Goal: Use online tool/utility: Use online tool/utility

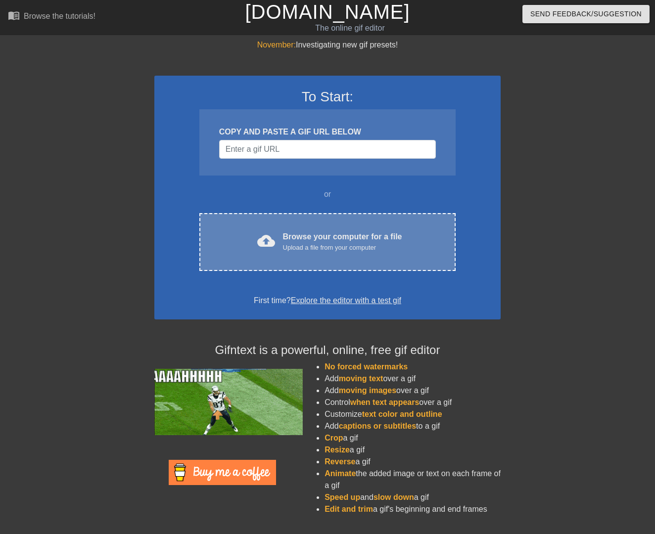
click at [361, 233] on div "Browse your computer for a file Upload a file from your computer" at bounding box center [342, 242] width 119 height 22
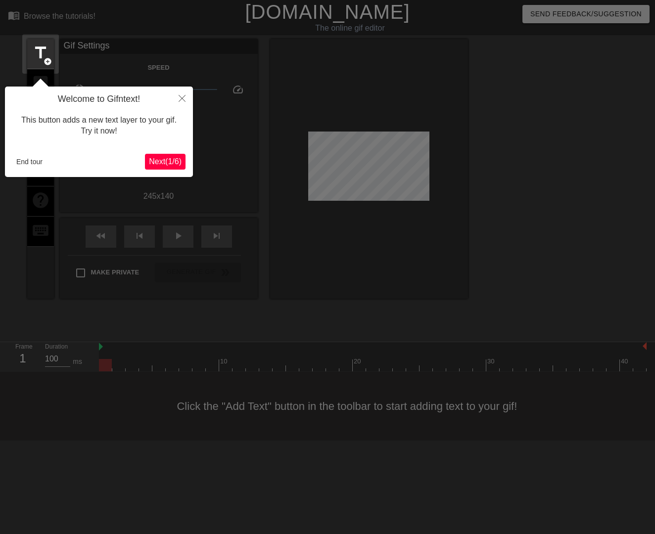
click at [168, 162] on span "Next ( 1 / 6 )" at bounding box center [165, 161] width 33 height 8
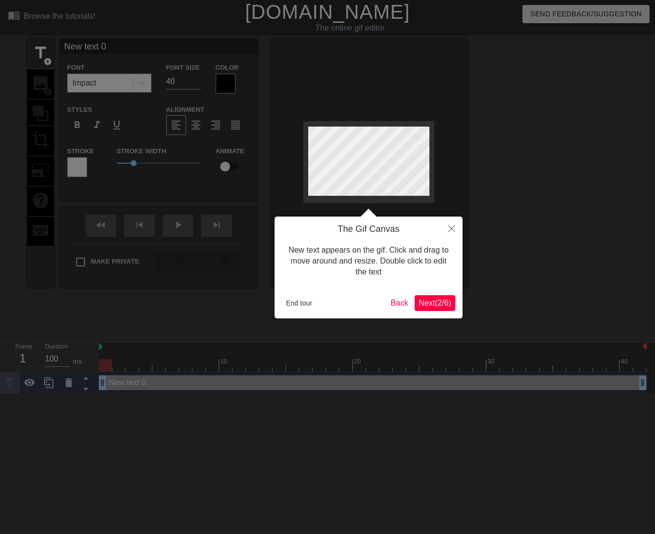
click at [440, 306] on span "Next ( 2 / 6 )" at bounding box center [435, 303] width 33 height 8
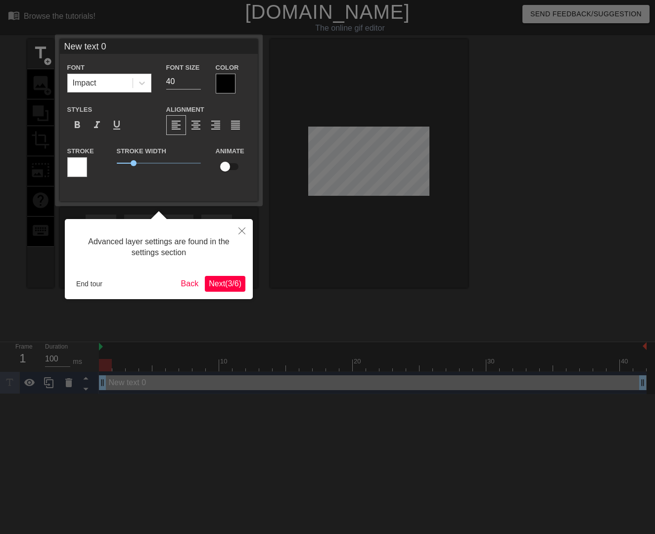
click at [242, 231] on icon "Close" at bounding box center [241, 231] width 7 height 7
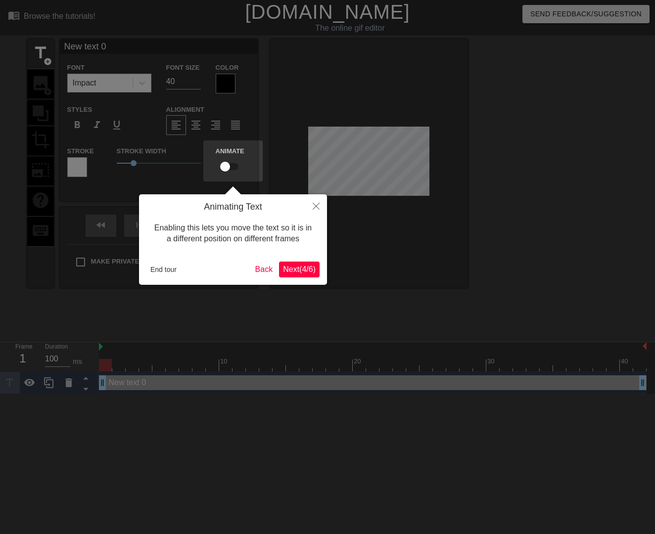
click at [313, 207] on icon "Close" at bounding box center [316, 206] width 7 height 7
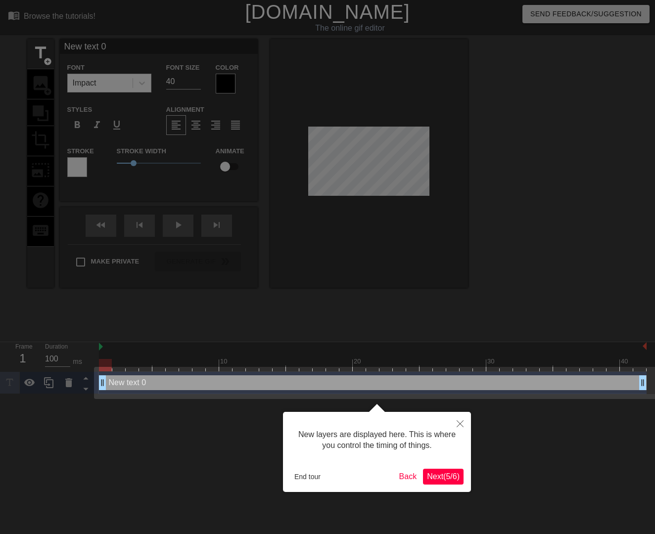
click at [464, 424] on button "Close" at bounding box center [460, 423] width 22 height 23
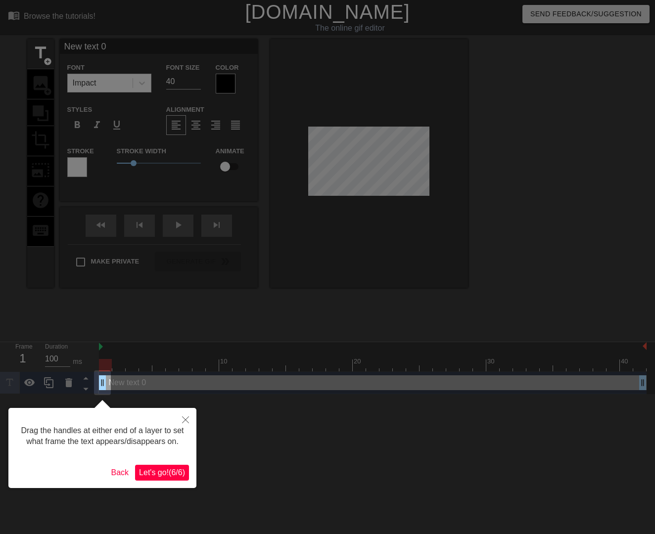
click at [172, 476] on button "Let's go! ( 6 / 6 )" at bounding box center [162, 473] width 54 height 16
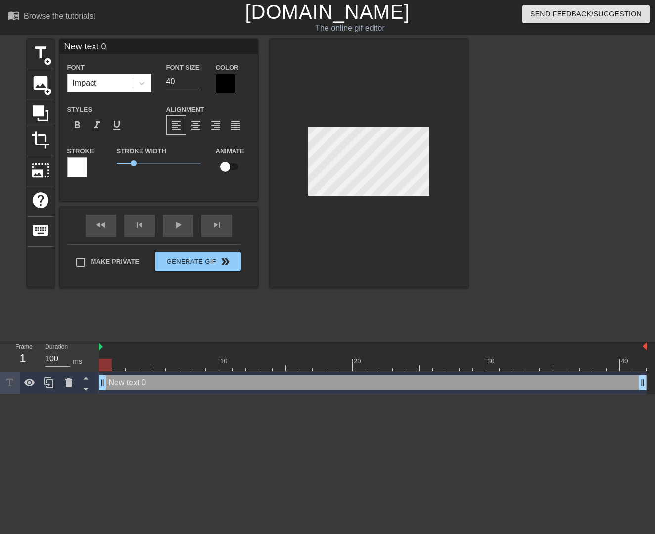
scroll to position [0, 2]
type input "M"
type textarea "M"
type input "Ma"
type textarea "Ma"
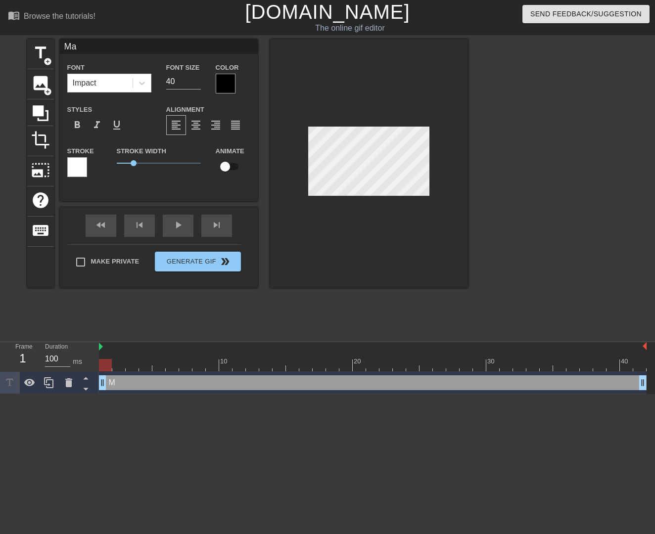
type input "May"
type textarea "May"
type input "May"
type textarea "May"
type input "[DATE]"
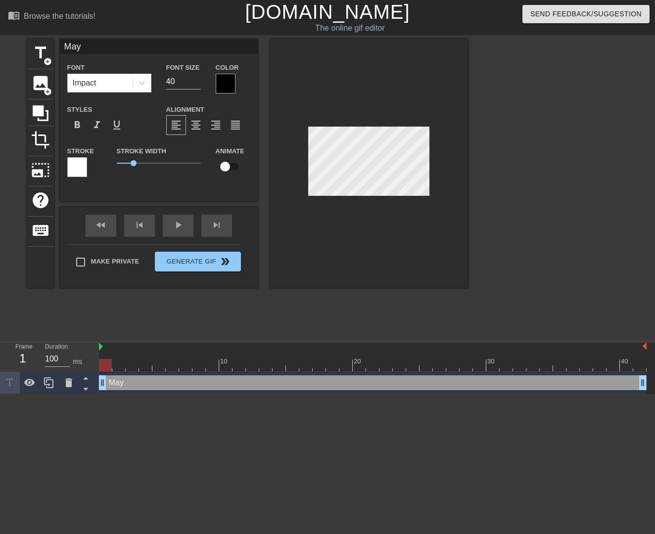
type textarea "[DATE]"
type input "[DATE]"
type textarea "[DATE]"
type input "May 31s"
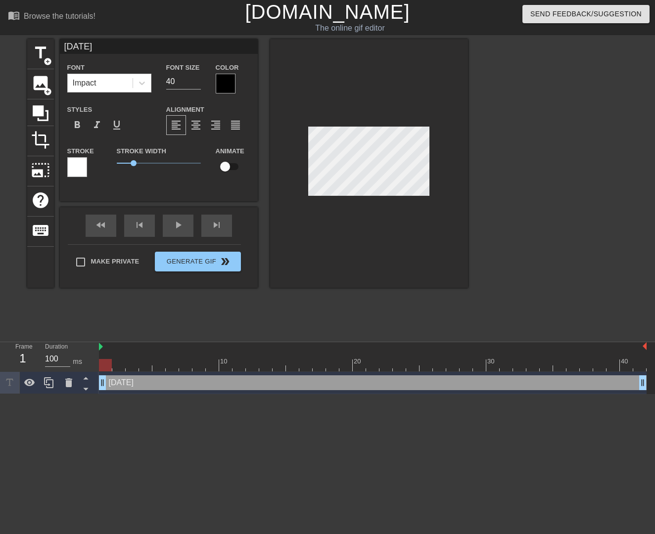
type textarea "May 31s"
type input "[DATE]"
type textarea "[DATE]"
type input "[DATE]"
type textarea "[DATE]"
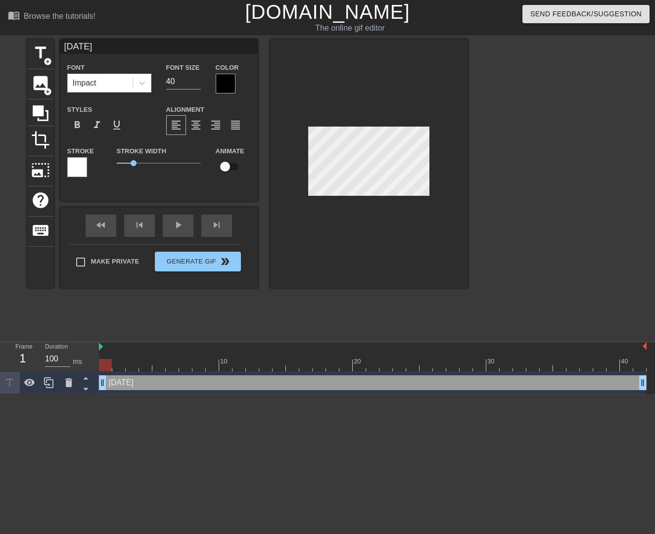
type input "[DATE]"
type textarea "[DATE]"
type input "[DATE],"
type textarea "[DATE],"
type input "[DATE],"
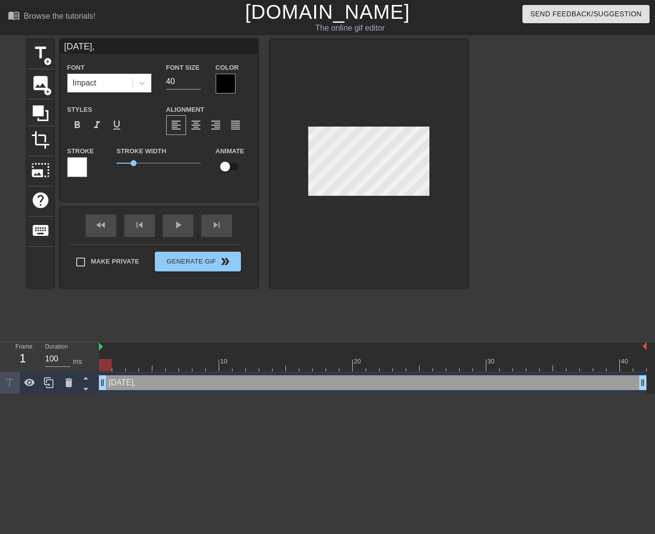
type textarea "[DATE],"
type input "[DATE], 2"
type textarea "[DATE], 2"
type input "[DATE]"
type textarea "[DATE]"
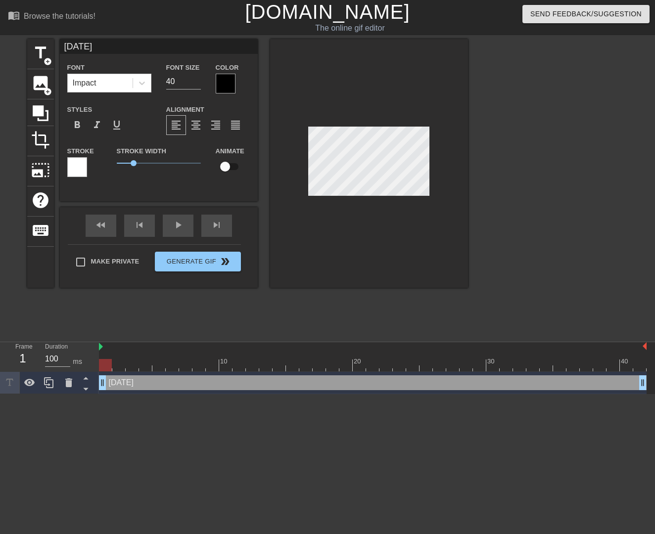
type input "[DATE], 202"
type textarea "[DATE], 202"
type input "[DATE]"
type textarea "[DATE]"
type input "[DATE], 202"
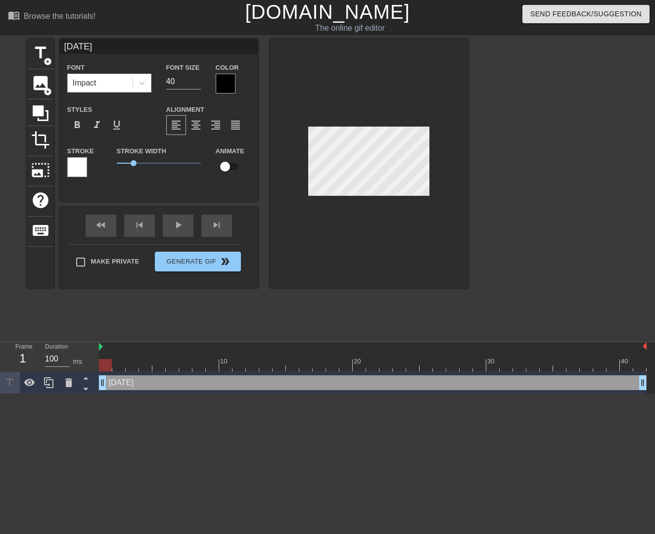
type textarea "[DATE], 202"
type input "[DATE]"
type textarea "[DATE]"
type input "[DATE], 2"
type textarea "[DATE], 2"
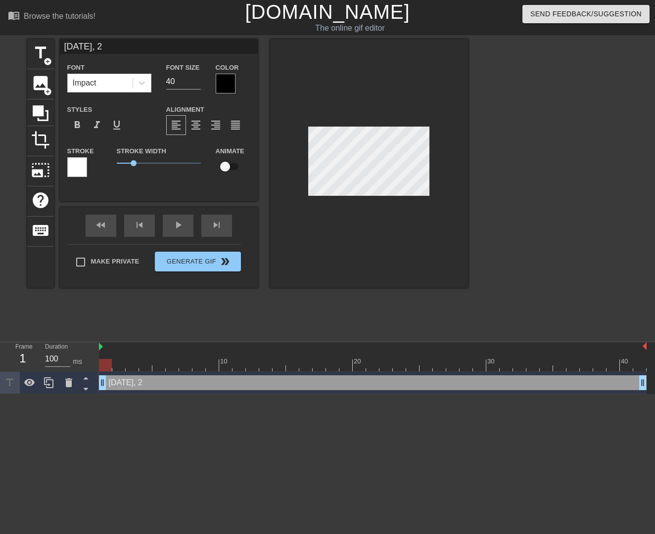
type input "[DATE],"
type textarea "[DATE],"
type input "[DATE],"
type textarea "[DATE],"
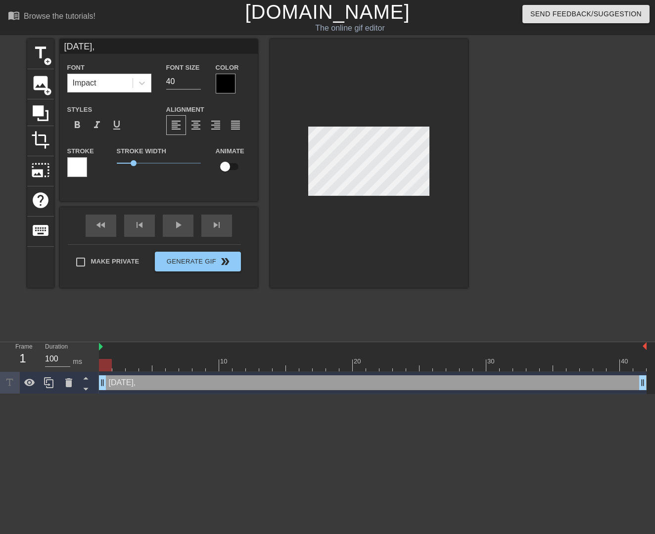
type input "[DATE]"
type textarea "[DATE]"
click at [196, 86] on input "39" at bounding box center [183, 82] width 35 height 16
click at [196, 86] on input "38" at bounding box center [183, 82] width 35 height 16
click at [196, 86] on input "37" at bounding box center [183, 82] width 35 height 16
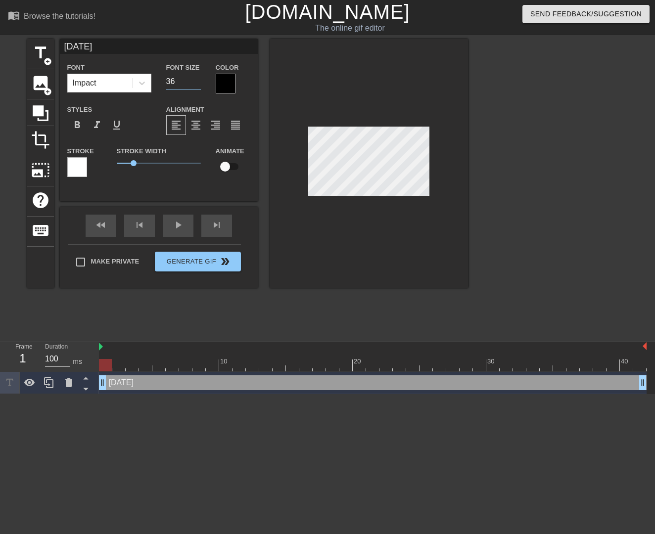
click at [196, 86] on input "36" at bounding box center [183, 82] width 35 height 16
click at [196, 86] on input "35" at bounding box center [183, 82] width 35 height 16
click at [196, 86] on input "34" at bounding box center [183, 82] width 35 height 16
click at [196, 86] on input "33" at bounding box center [183, 82] width 35 height 16
click at [196, 86] on input "32" at bounding box center [183, 82] width 35 height 16
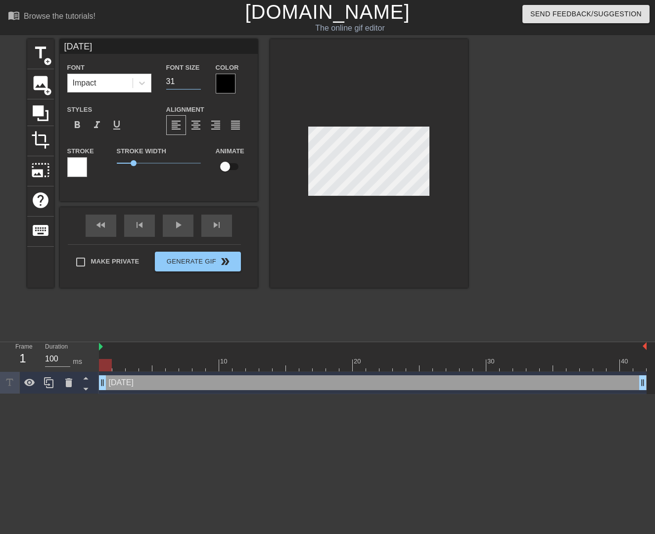
click at [196, 86] on input "31" at bounding box center [183, 82] width 35 height 16
click at [196, 86] on input "30" at bounding box center [183, 82] width 35 height 16
type input "29"
click at [196, 86] on input "29" at bounding box center [183, 82] width 35 height 16
click at [231, 87] on div at bounding box center [226, 84] width 20 height 20
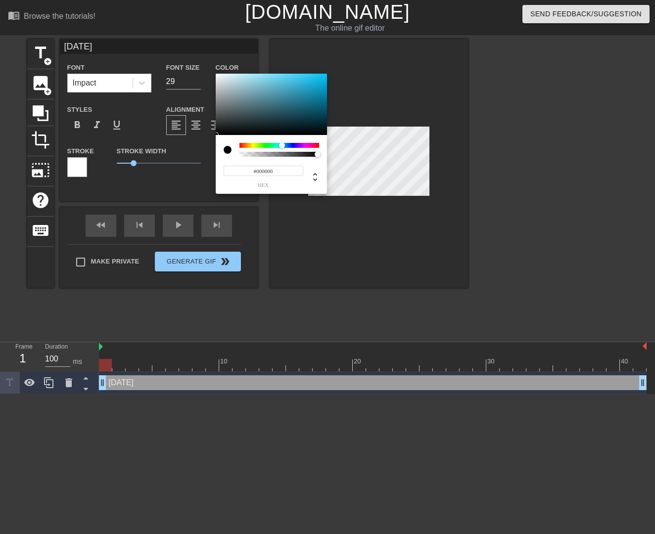
drag, startPoint x: 276, startPoint y: 145, endPoint x: 282, endPoint y: 146, distance: 6.0
click at [282, 146] on div at bounding box center [279, 145] width 80 height 5
click at [230, 149] on div at bounding box center [228, 150] width 8 height 8
click at [272, 174] on input "#000000" at bounding box center [264, 171] width 80 height 10
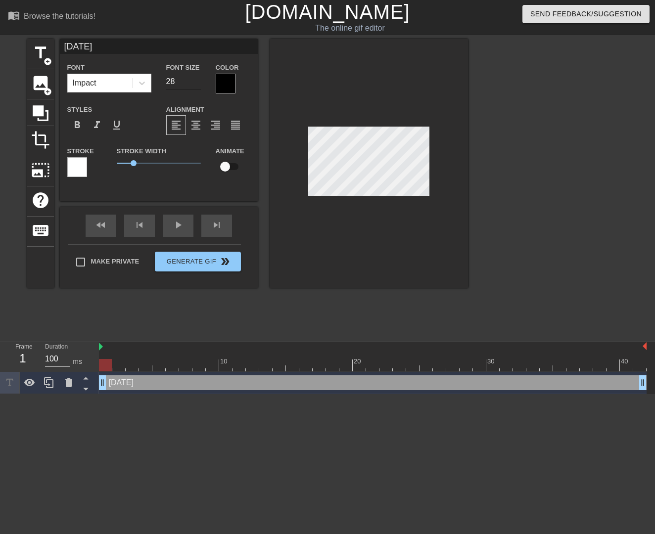
click at [197, 84] on input "28" at bounding box center [183, 82] width 35 height 16
click at [197, 84] on input "27" at bounding box center [183, 82] width 35 height 16
click at [197, 84] on input "26" at bounding box center [183, 82] width 35 height 16
type input "25"
click at [197, 84] on input "25" at bounding box center [183, 82] width 35 height 16
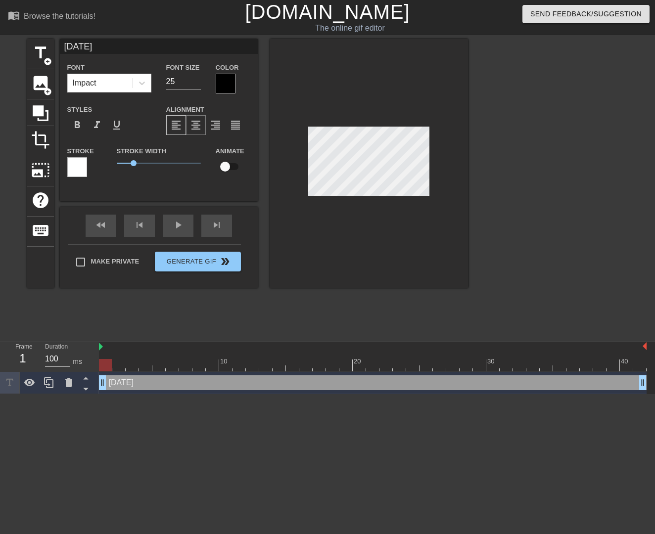
click at [196, 129] on span "format_align_center" at bounding box center [196, 125] width 12 height 12
click at [227, 167] on input "checkbox" at bounding box center [225, 166] width 56 height 19
checkbox input "true"
click at [173, 225] on div "fast_rewind skip_previous play_arrow skip_next" at bounding box center [158, 225] width 161 height 37
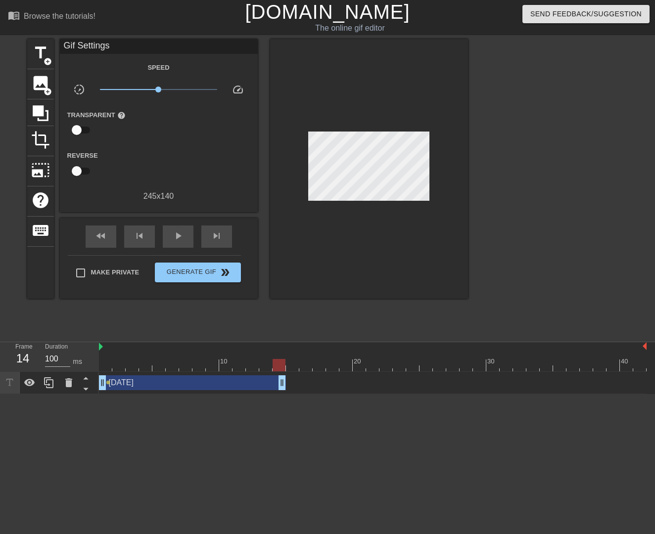
drag, startPoint x: 641, startPoint y: 384, endPoint x: 284, endPoint y: 375, distance: 357.3
click at [284, 375] on div "[DATE] drag_handle drag_handle lens" at bounding box center [373, 383] width 548 height 22
click at [295, 382] on div "[DATE] drag_handle drag_handle lens" at bounding box center [373, 382] width 548 height 15
click at [42, 59] on span "title" at bounding box center [40, 53] width 19 height 19
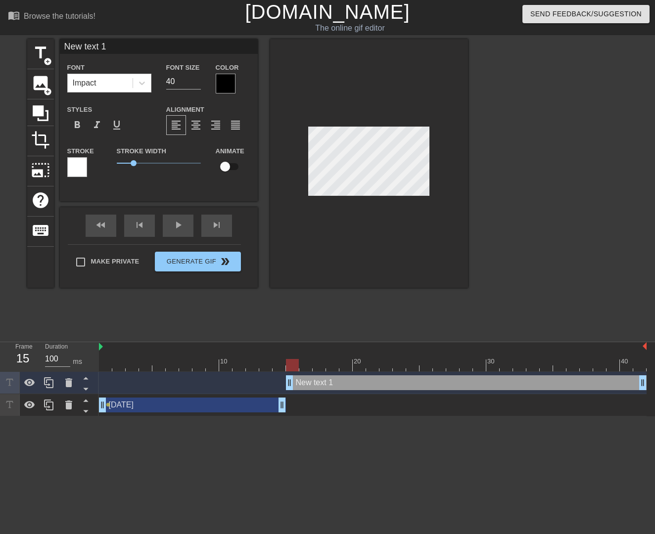
drag, startPoint x: 276, startPoint y: 383, endPoint x: 286, endPoint y: 383, distance: 10.9
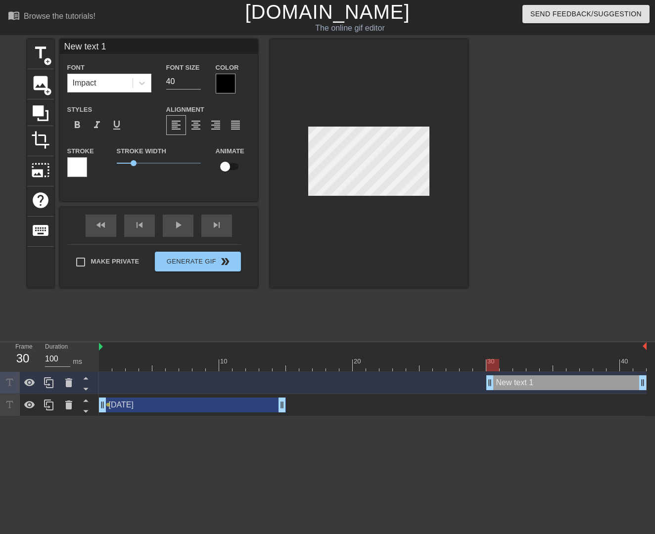
drag, startPoint x: 289, startPoint y: 382, endPoint x: 484, endPoint y: 372, distance: 195.2
click at [484, 372] on div "New text 1 drag_handle drag_handle" at bounding box center [373, 383] width 548 height 22
type input "S"
type textarea "S"
type input "Se"
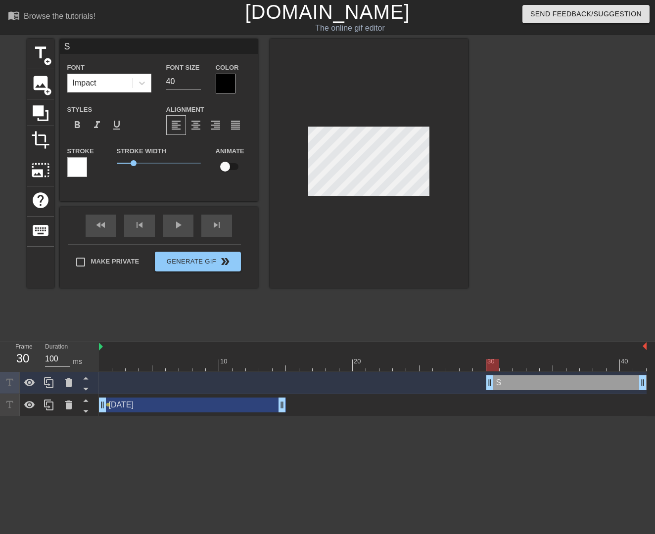
type textarea "Se"
type input "Sep"
type textarea "Sep"
type input "Sept"
type textarea "Sept"
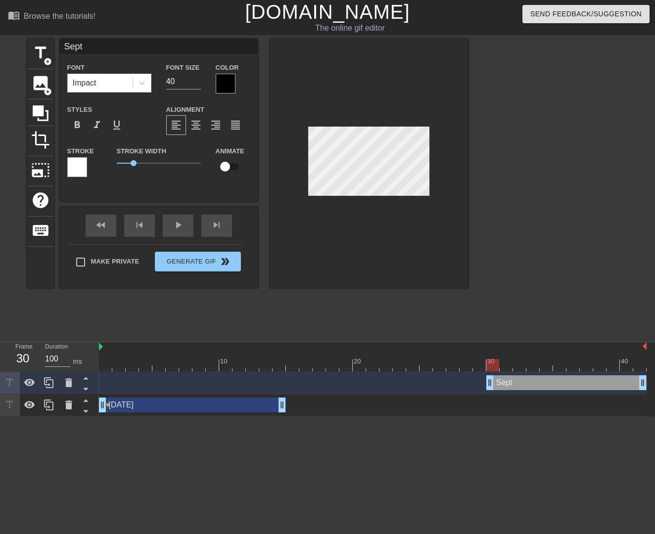
type input "Septm"
type textarea "Septm"
type input "Septmb"
type textarea "Septmb"
type input "Septmbe"
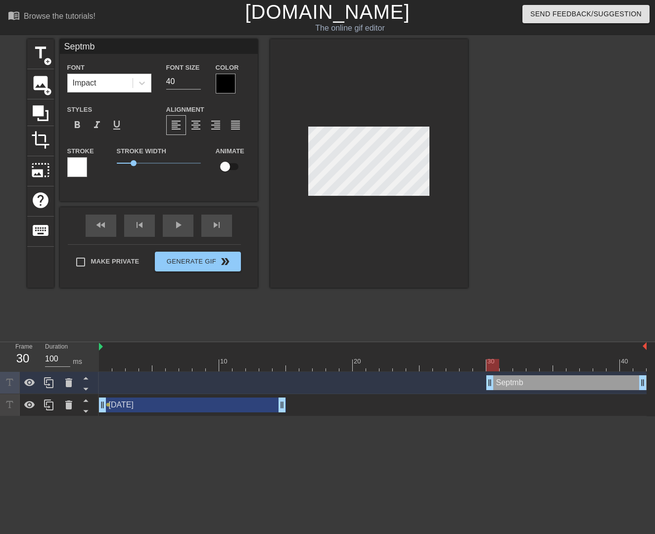
type textarea "Septmbe"
type input "Septmber"
type textarea "Septmber"
type input "Septmber"
type textarea "Septmber"
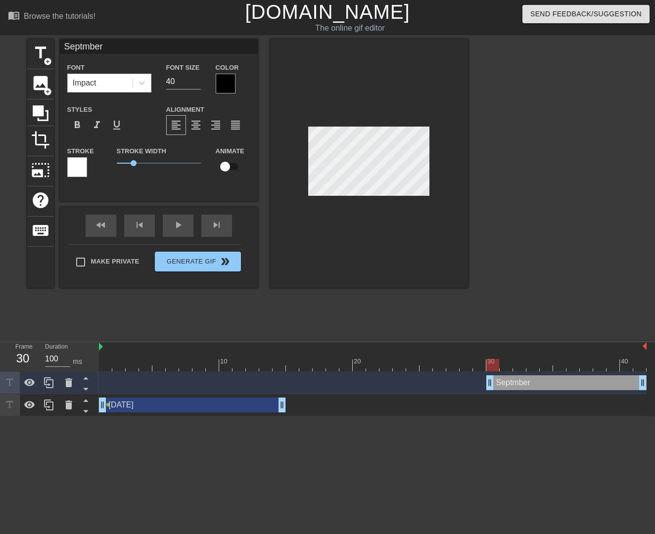
type input "Septmber"
type textarea "Septmber"
type input "Septmbe"
type textarea "Septmbe"
type input "Septmb"
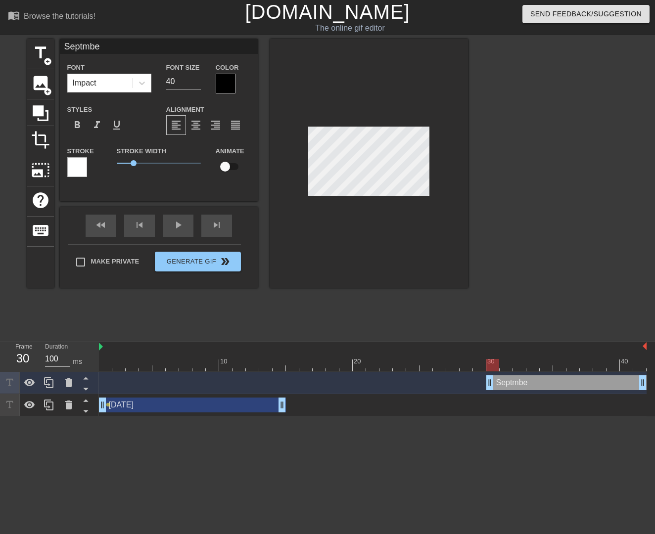
type textarea "Septmb"
type input "Septm"
type textarea "Septm"
type input "Sept"
type textarea "Sept"
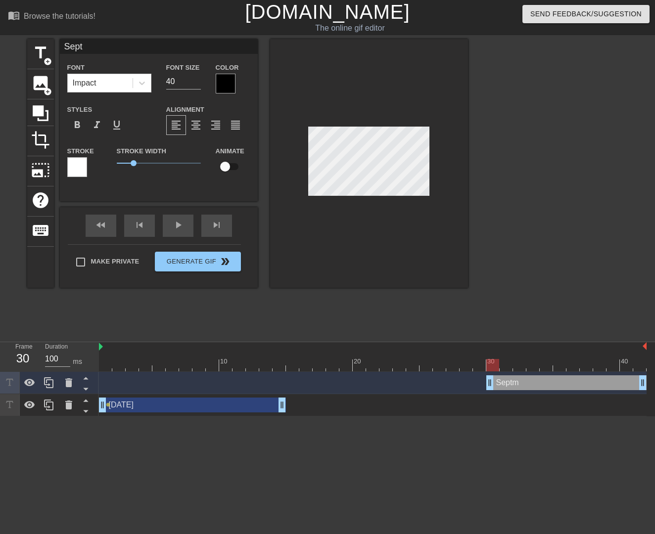
scroll to position [0, 1]
type input "Sep"
type textarea "Sep"
type input "[PERSON_NAME]"
type textarea "[PERSON_NAME]"
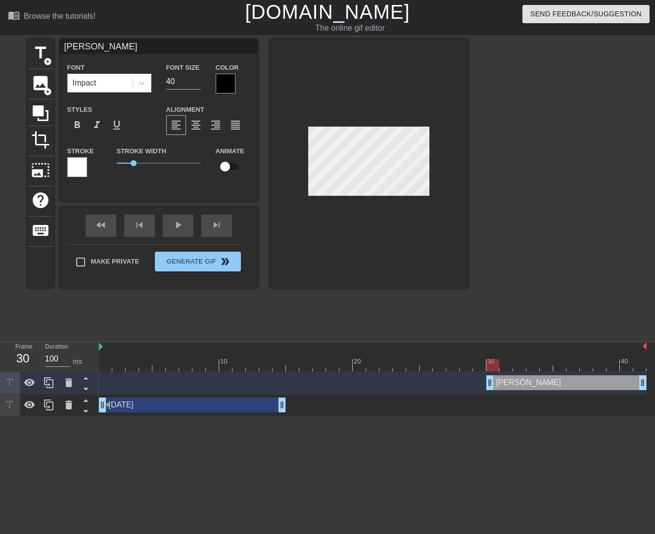
type input "Sep"
type textarea "Sep"
type input "Sept"
type textarea "Sept"
type input "Septe"
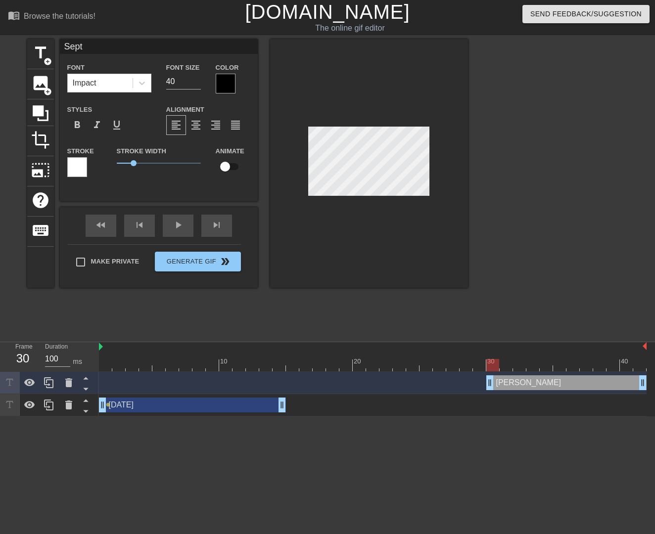
type textarea "Septe"
type input "Septem"
type textarea "Septem"
type input "Septemb"
type textarea "Septemb"
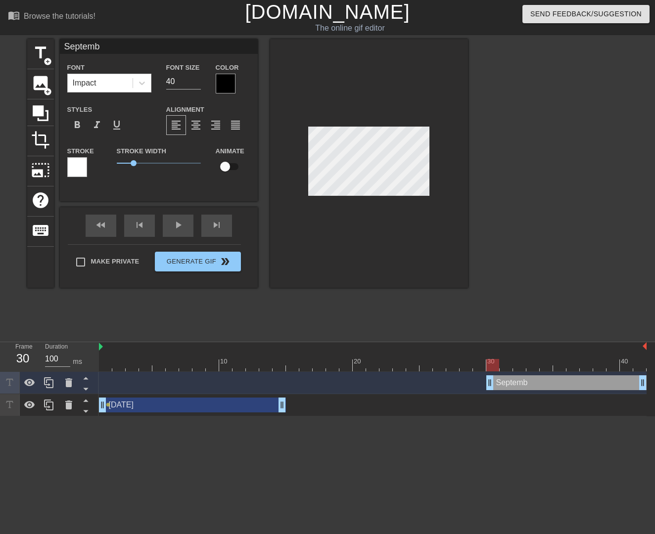
type input "Septembe"
type textarea "Septembe"
type input "September"
type textarea "September"
type input "September"
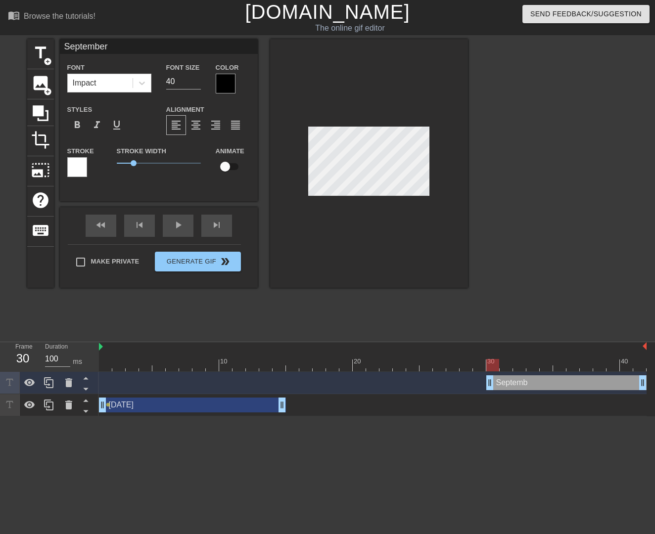
type textarea "September"
type input "[DATE]"
type textarea "[DATE]"
type input "September"
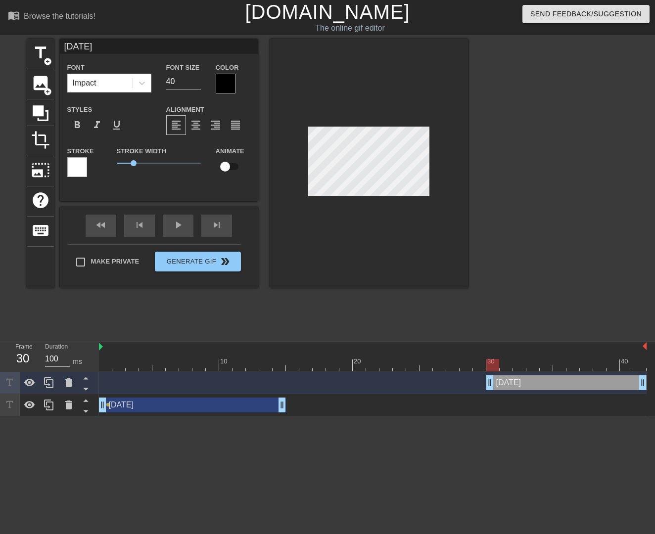
type textarea "September"
type input "[DATE]"
type textarea "[DATE]"
type input "[DATE]"
type textarea "[DATE]"
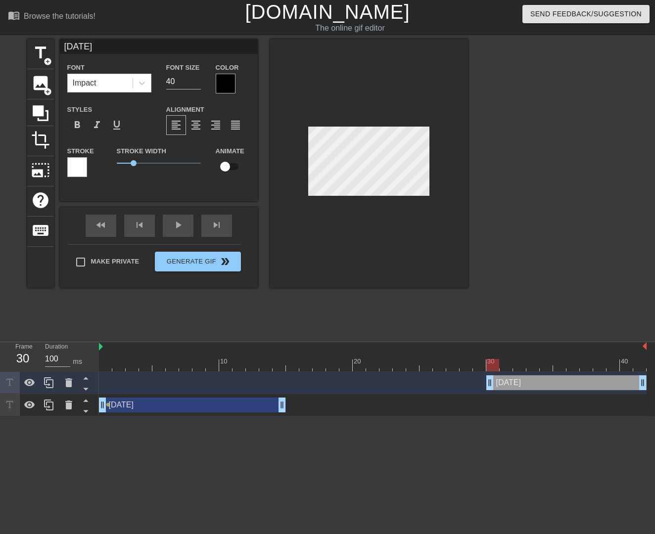
type input "September 28t"
type textarea "September 28t"
type input "[DATE]"
type textarea "[DATE]"
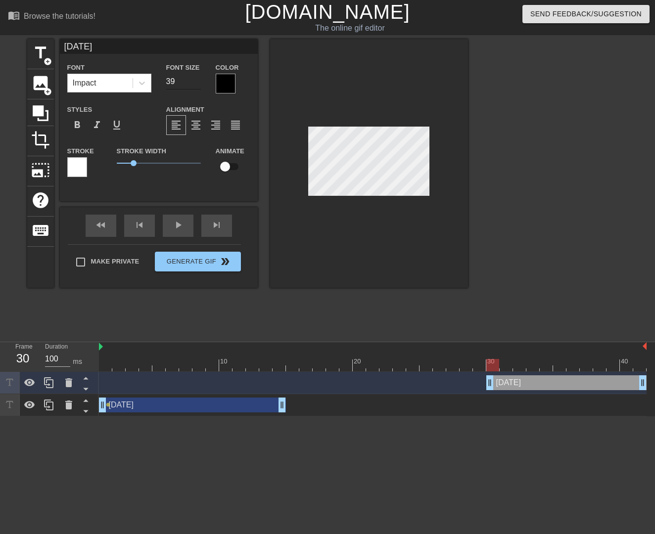
click at [195, 84] on input "39" at bounding box center [183, 82] width 35 height 16
click at [195, 84] on input "38" at bounding box center [183, 82] width 35 height 16
click at [195, 84] on input "37" at bounding box center [183, 82] width 35 height 16
drag, startPoint x: 195, startPoint y: 84, endPoint x: 198, endPoint y: 98, distance: 14.7
click at [195, 84] on input "36" at bounding box center [183, 82] width 35 height 16
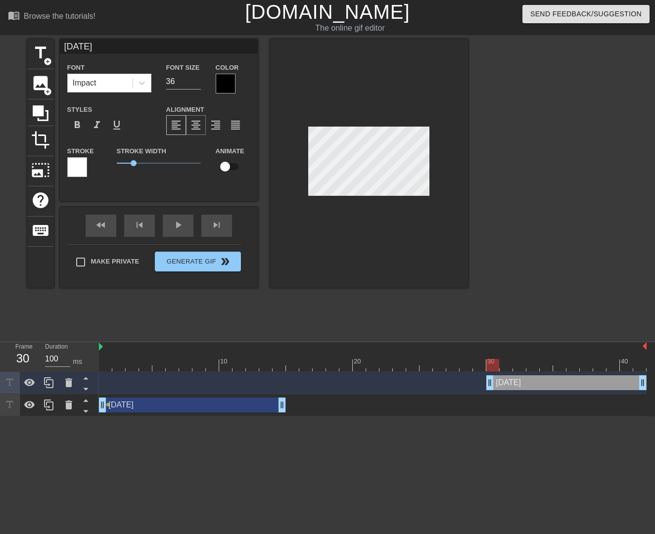
click at [197, 124] on span "format_align_center" at bounding box center [196, 125] width 12 height 12
click at [197, 85] on input "35" at bounding box center [183, 82] width 35 height 16
click at [197, 85] on input "34" at bounding box center [183, 82] width 35 height 16
click at [197, 85] on input "33" at bounding box center [183, 82] width 35 height 16
click at [197, 85] on input "32" at bounding box center [183, 82] width 35 height 16
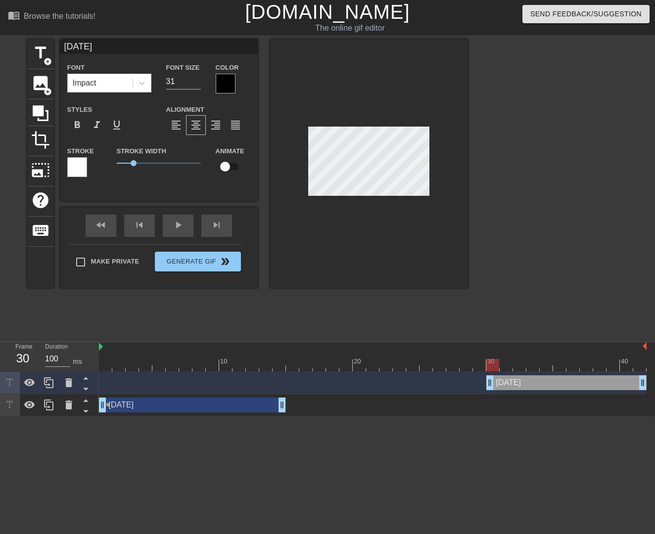
click at [197, 85] on input "31" at bounding box center [183, 82] width 35 height 16
click at [197, 85] on input "30" at bounding box center [183, 82] width 35 height 16
click at [197, 85] on input "29" at bounding box center [183, 82] width 35 height 16
click at [198, 85] on input "28" at bounding box center [183, 82] width 35 height 16
click at [198, 85] on input "27" at bounding box center [183, 82] width 35 height 16
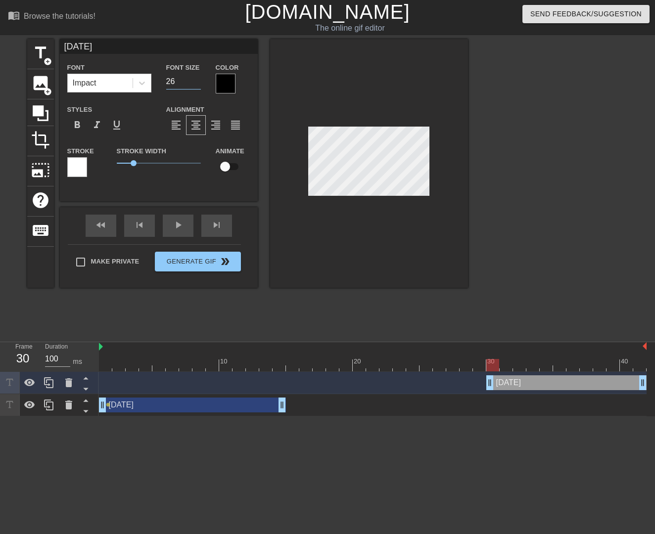
click at [198, 85] on input "26" at bounding box center [183, 82] width 35 height 16
click at [198, 85] on input "25" at bounding box center [183, 82] width 35 height 16
click at [198, 85] on input "24" at bounding box center [183, 82] width 35 height 16
click at [198, 85] on input "23" at bounding box center [183, 82] width 35 height 16
click at [198, 85] on input "22" at bounding box center [183, 82] width 35 height 16
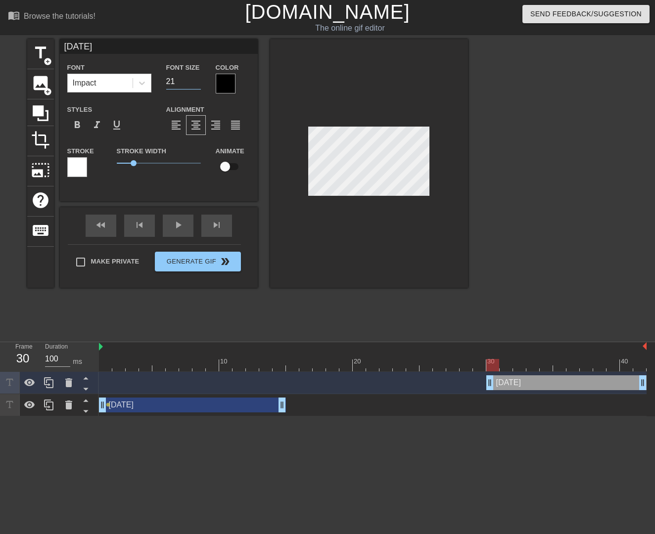
click at [198, 85] on input "21" at bounding box center [183, 82] width 35 height 16
click at [196, 79] on input "22" at bounding box center [183, 82] width 35 height 16
type input "23"
click at [196, 79] on input "23" at bounding box center [183, 82] width 35 height 16
click at [189, 402] on div "[DATE] drag_handle drag_handle" at bounding box center [192, 405] width 187 height 15
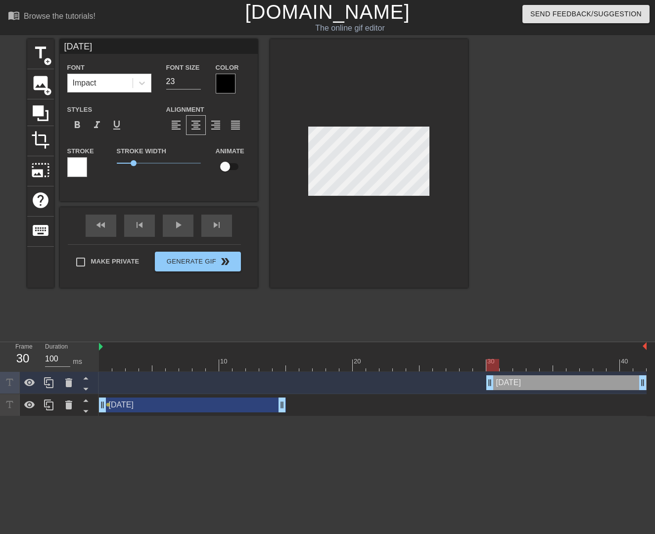
type input "[DATE]"
type input "25"
checkbox input "true"
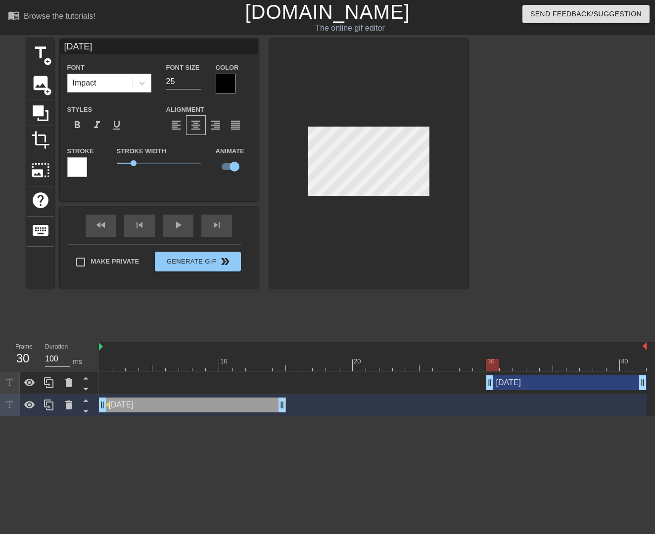
click at [530, 382] on div "[DATE] drag_handle drag_handle" at bounding box center [566, 382] width 160 height 15
type input "[DATE]"
type input "23"
checkbox input "false"
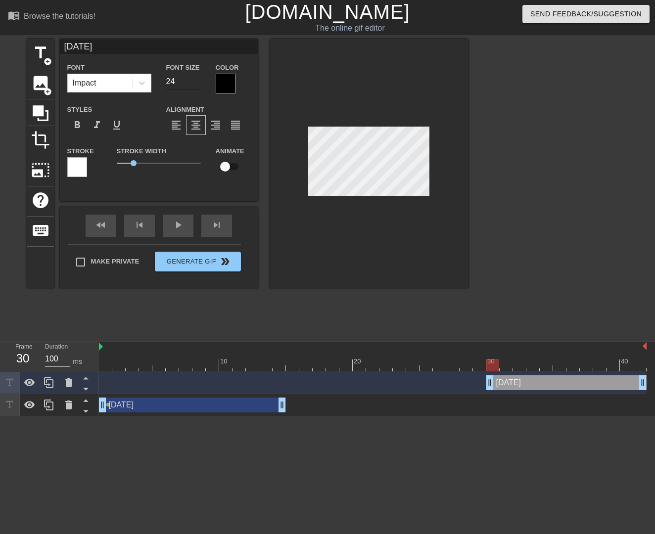
click at [197, 78] on input "24" at bounding box center [183, 82] width 35 height 16
type input "25"
click at [197, 78] on input "25" at bounding box center [183, 82] width 35 height 16
click at [485, 157] on div at bounding box center [554, 187] width 148 height 297
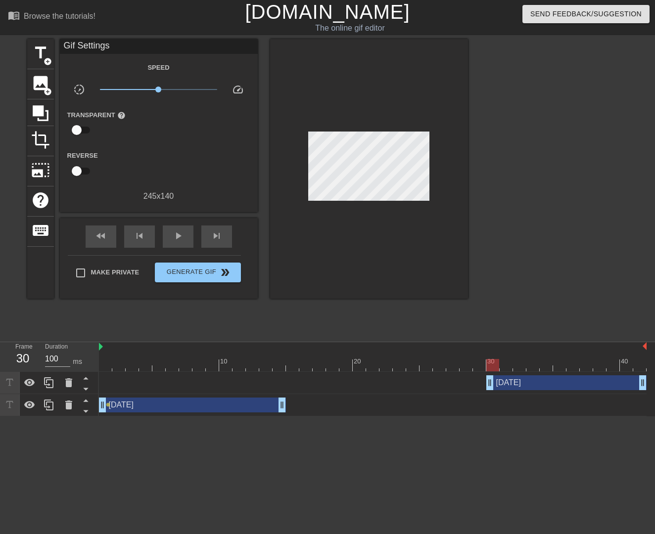
click at [103, 354] on div at bounding box center [105, 358] width 13 height 12
click at [169, 239] on div "play_arrow" at bounding box center [178, 237] width 31 height 22
click at [190, 276] on span "Generate Gif double_arrow" at bounding box center [198, 273] width 78 height 12
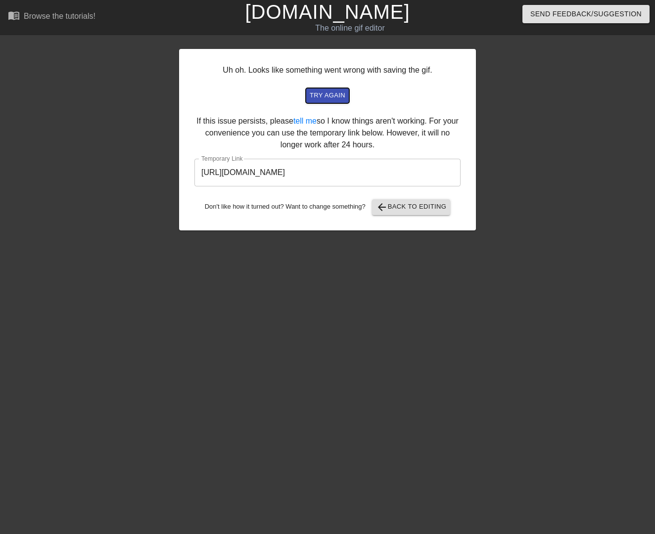
click at [338, 92] on span "try again" at bounding box center [328, 95] width 36 height 11
